Goal: Task Accomplishment & Management: Manage account settings

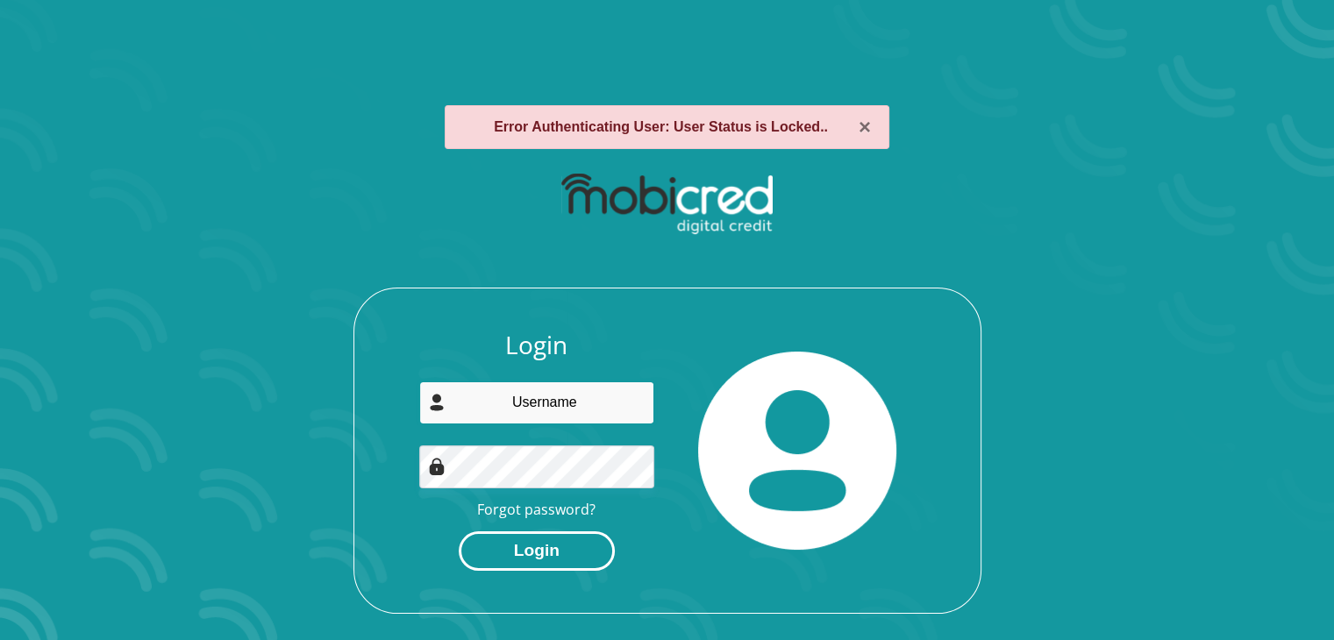
type input "[PERSON_NAME][EMAIL_ADDRESS][DOMAIN_NAME]"
click at [559, 544] on button "Login" at bounding box center [537, 550] width 156 height 39
type input "[PERSON_NAME][EMAIL_ADDRESS][DOMAIN_NAME]"
click at [521, 545] on button "Login" at bounding box center [537, 550] width 156 height 39
